Goal: Find specific page/section: Find specific page/section

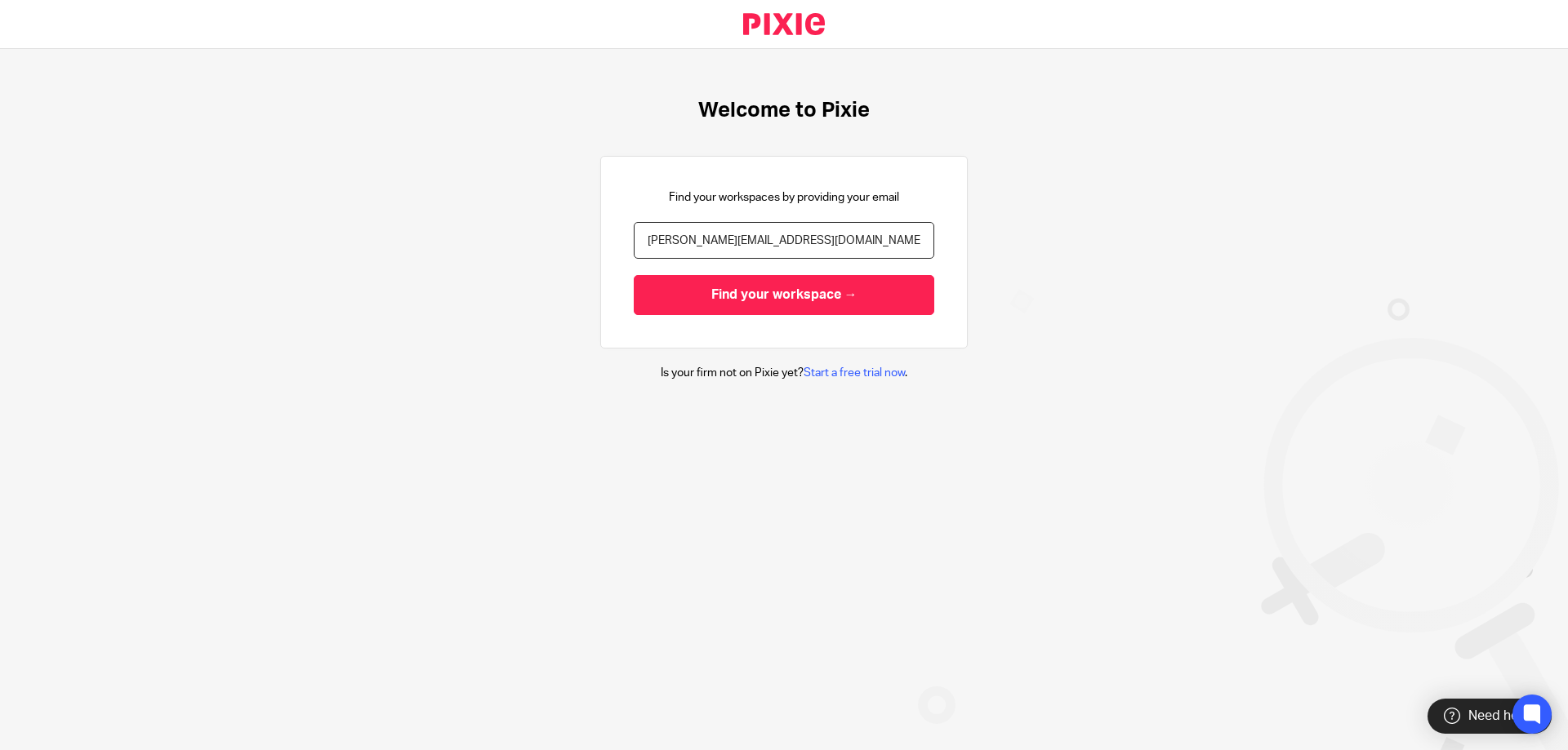
type input "karen@organisemybooks.co.uk"
click at [633, 275] on input "Find your workspace →" at bounding box center [784, 295] width 301 height 40
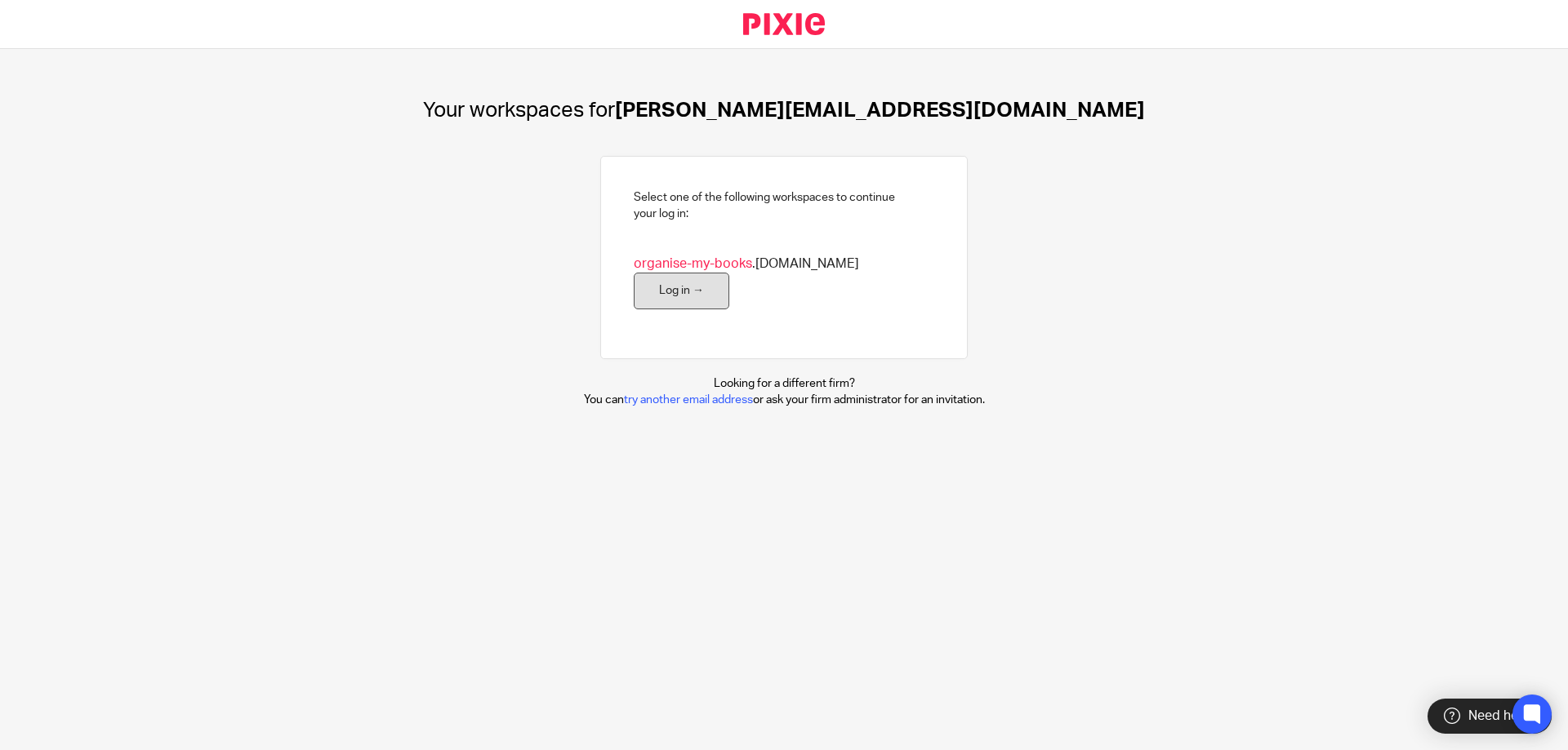
click at [729, 276] on link "Log in →" at bounding box center [681, 291] width 96 height 36
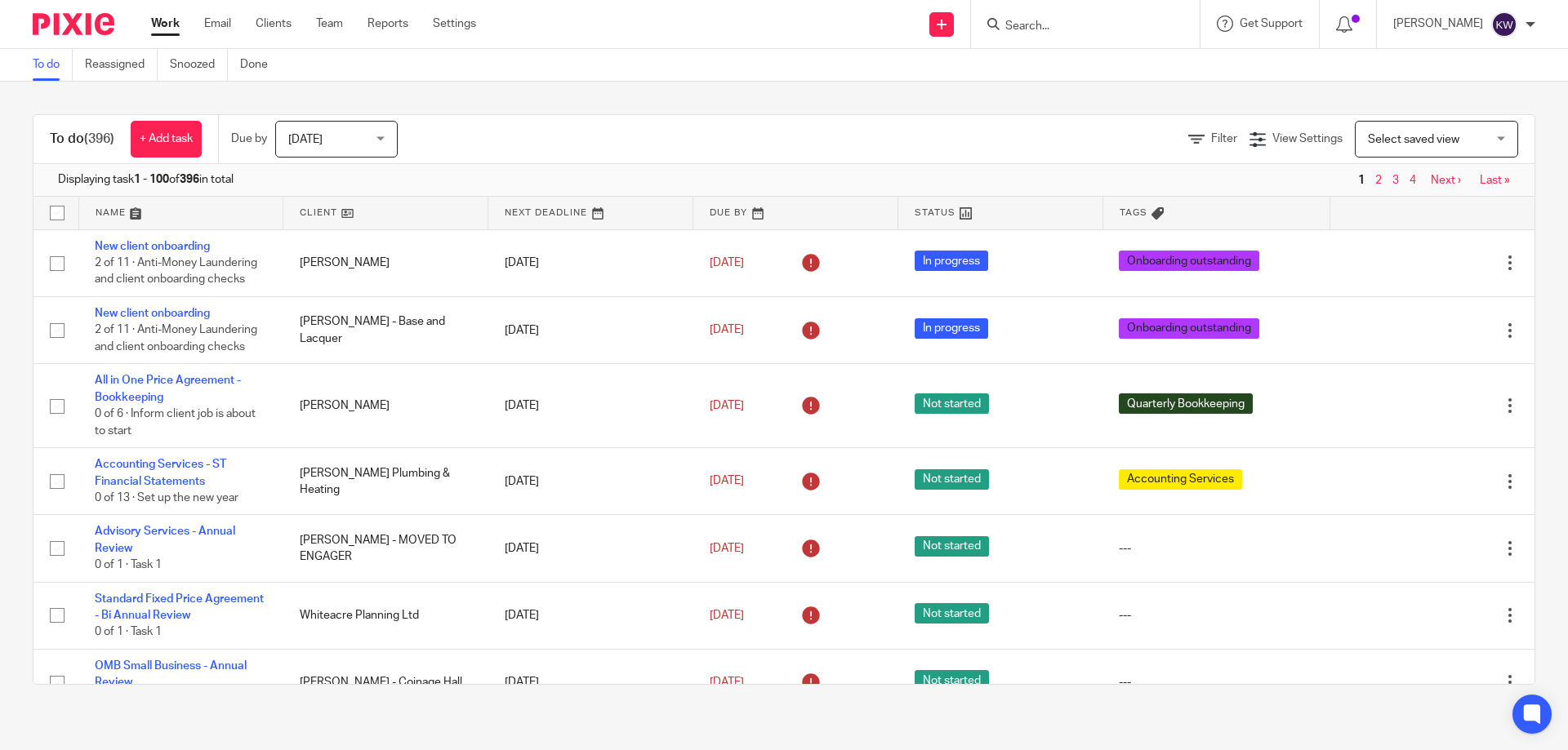
click at [1086, 28] on input "Search" at bounding box center [1077, 26] width 147 height 14
type input "windrose"
click button "submit" at bounding box center [0, 0] width 0 height 0
click at [1082, 61] on link at bounding box center [1138, 70] width 276 height 37
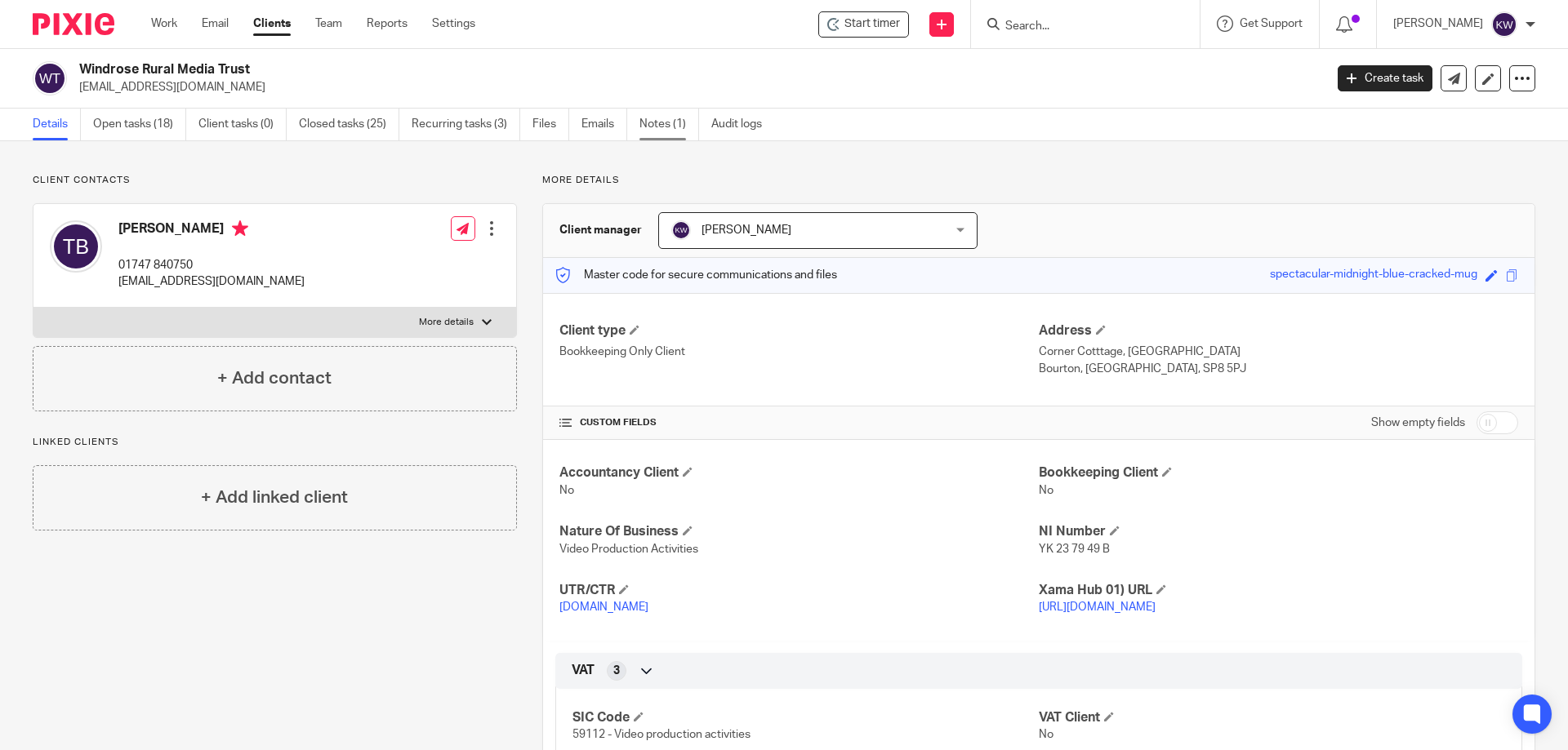
click at [658, 131] on link "Notes (1)" at bounding box center [669, 124] width 59 height 32
